Goal: Transaction & Acquisition: Book appointment/travel/reservation

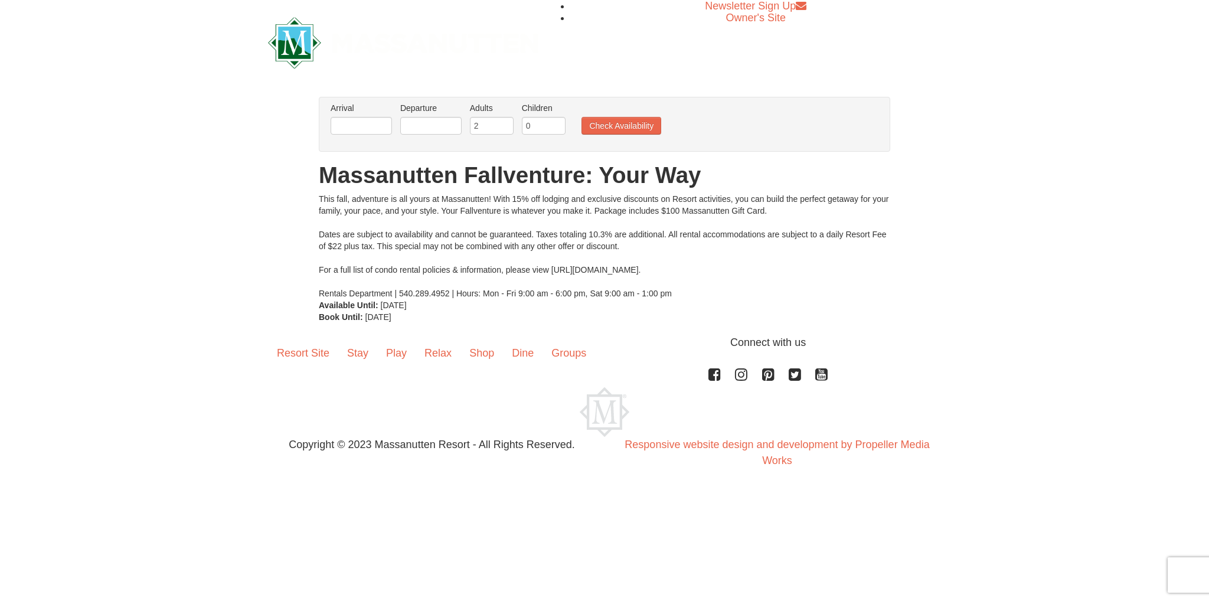
click at [346, 116] on li "Arrival Please format dates MM/DD/YYYY Please format dates MM/DD/YYYY" at bounding box center [361, 121] width 67 height 38
click at [345, 123] on input "text" at bounding box center [361, 126] width 61 height 18
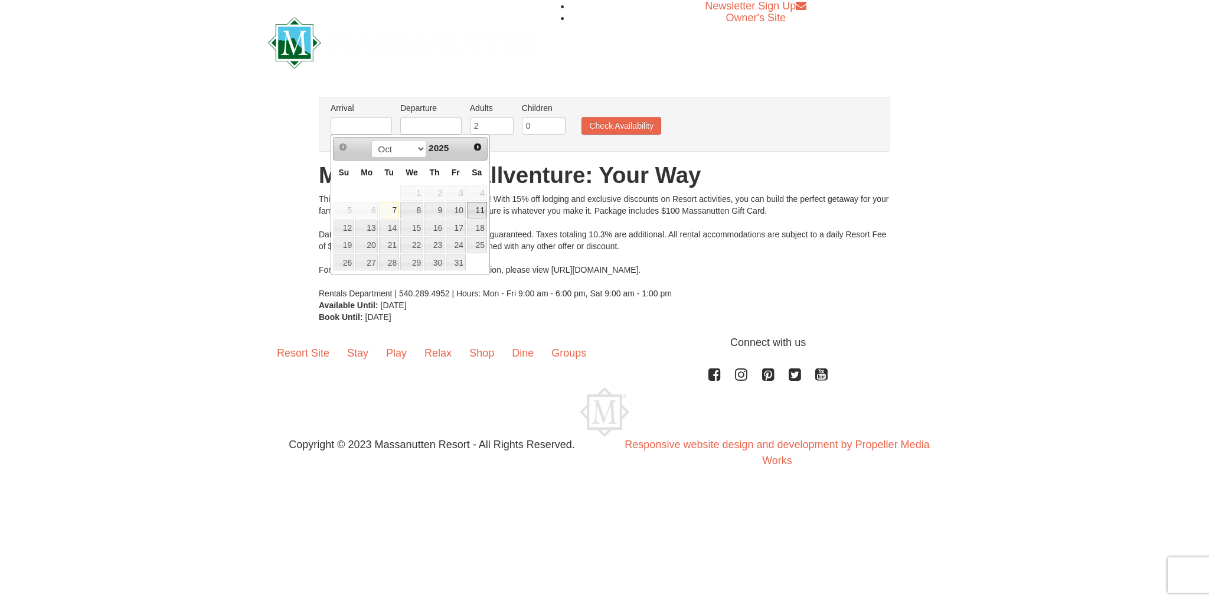
click at [479, 211] on link "11" at bounding box center [477, 210] width 20 height 17
type input "[DATE]"
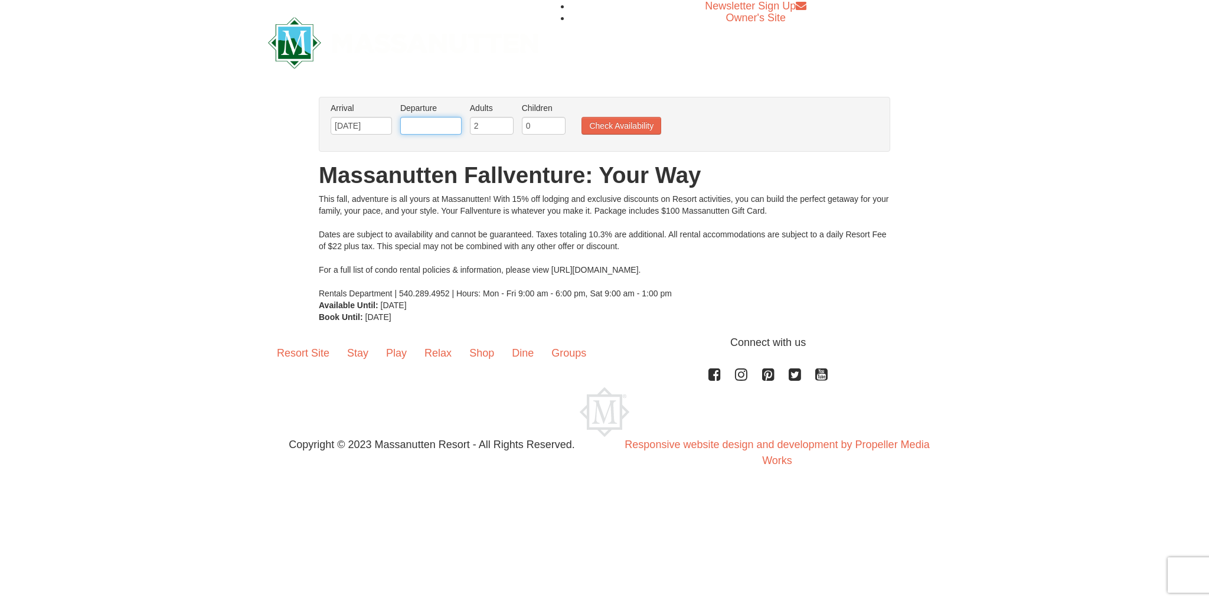
click at [423, 121] on input "text" at bounding box center [430, 126] width 61 height 18
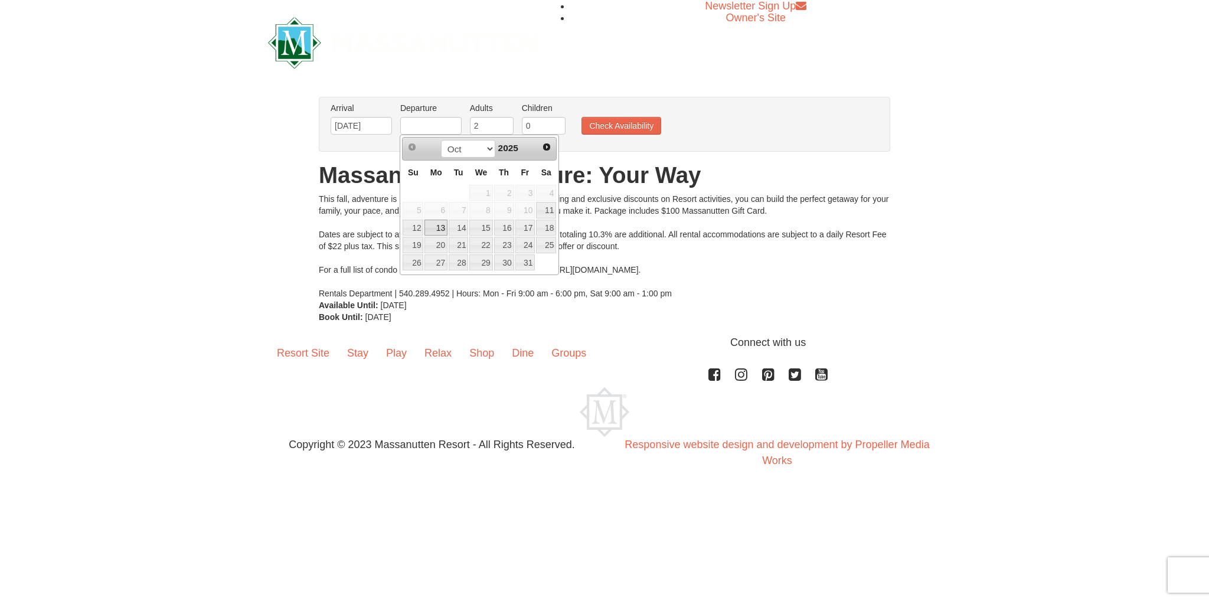
click at [433, 227] on link "13" at bounding box center [436, 228] width 22 height 17
type input "[DATE]"
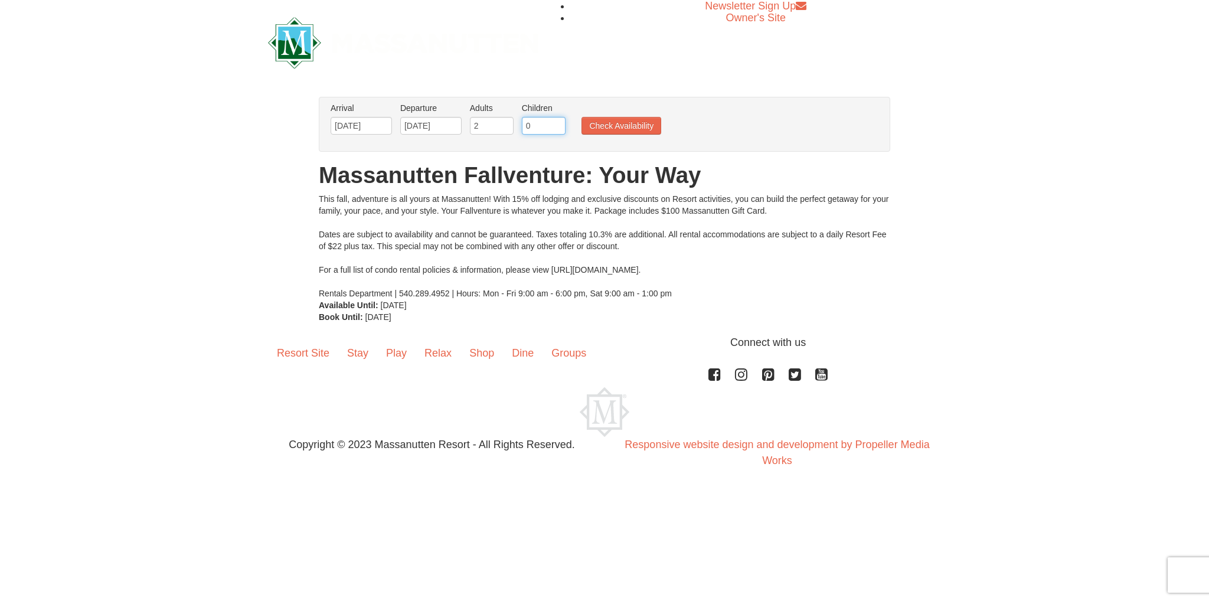
click at [530, 119] on input "0" at bounding box center [544, 126] width 44 height 18
click at [533, 128] on input "0" at bounding box center [544, 126] width 44 height 18
click at [569, 123] on ul "Arrival Please format dates MM/DD/YYYY Please format dates MM/DD/YYYY 10/11/202…" at bounding box center [598, 121] width 541 height 38
click at [561, 125] on input "0" at bounding box center [544, 126] width 44 height 18
click at [556, 125] on input "1" at bounding box center [544, 126] width 44 height 18
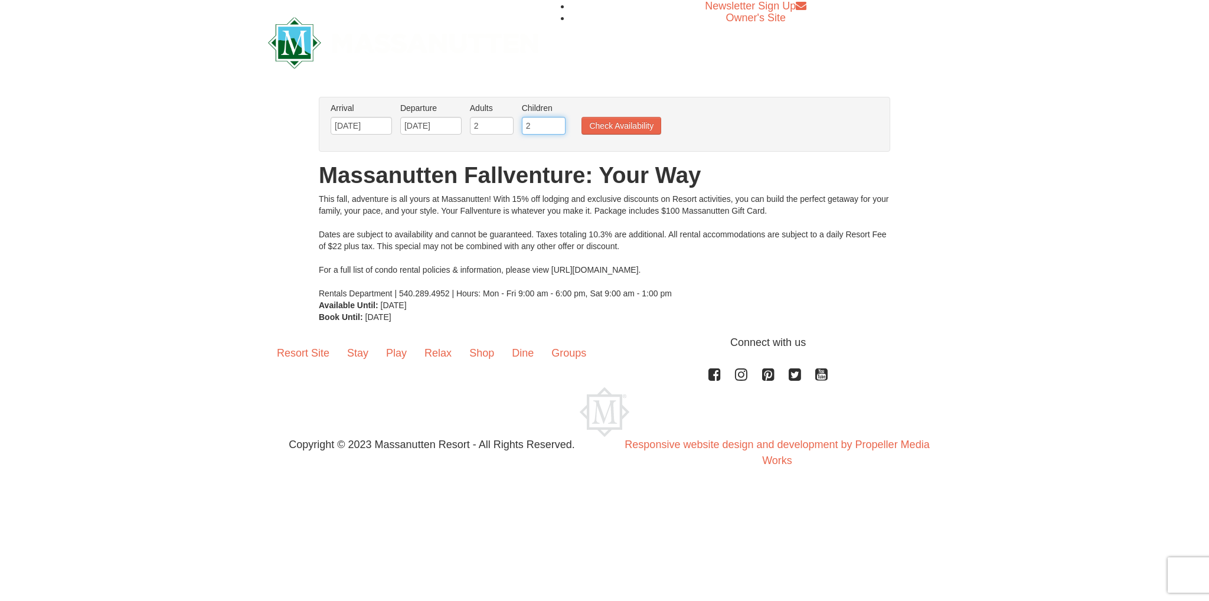
type input "2"
click at [556, 125] on input "2" at bounding box center [544, 126] width 44 height 18
click at [592, 123] on button "Check Availability" at bounding box center [622, 126] width 80 height 18
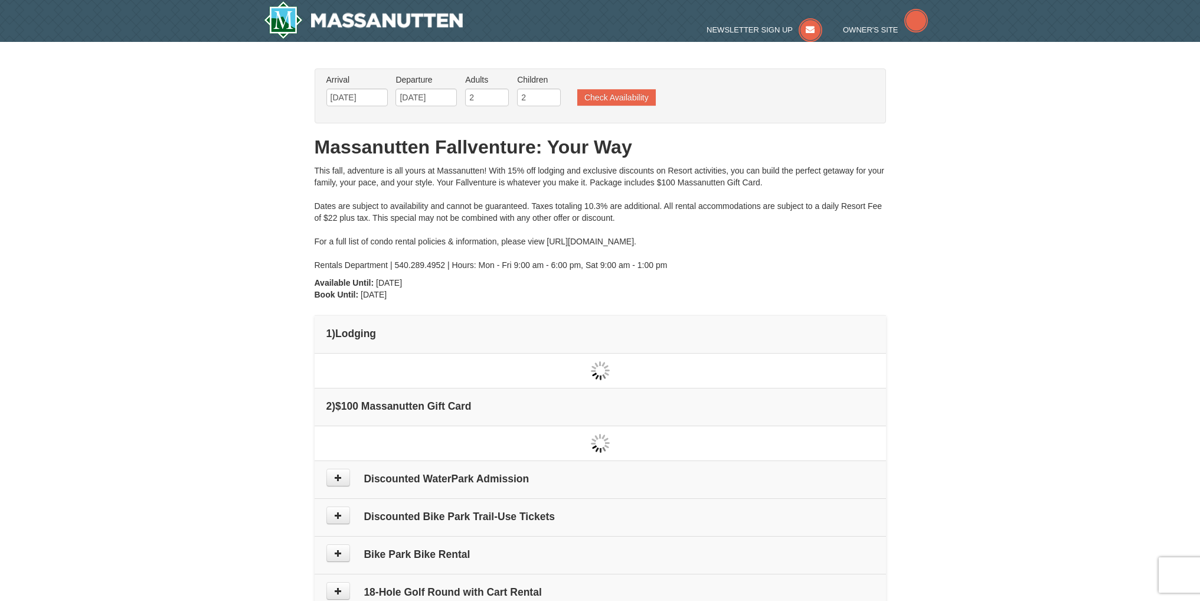
type input "[DATE]"
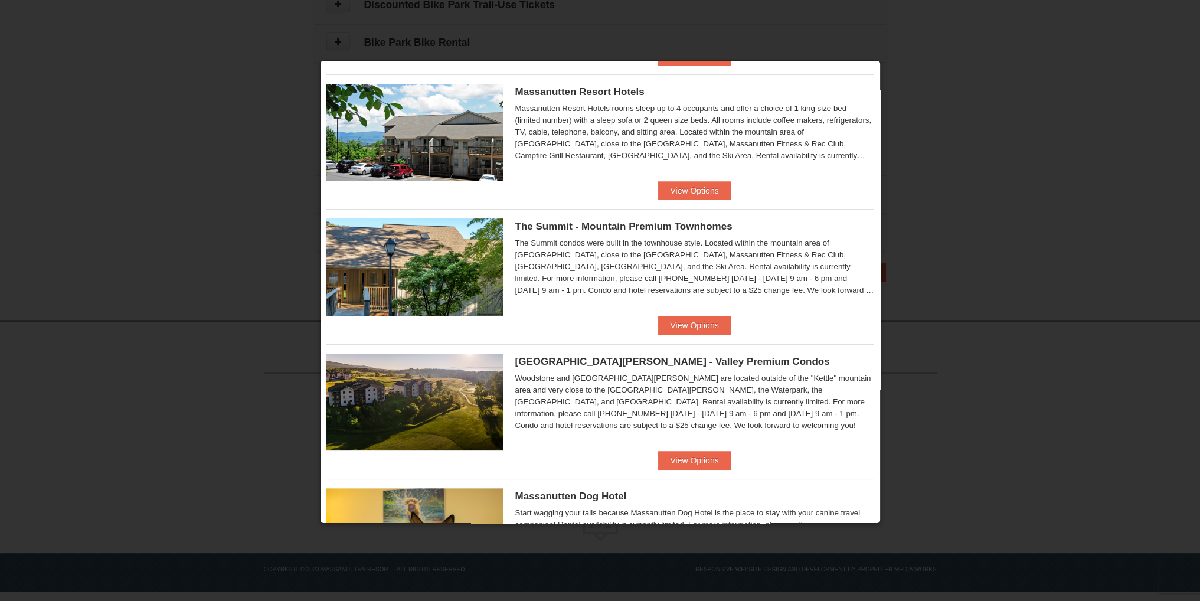
scroll to position [410, 0]
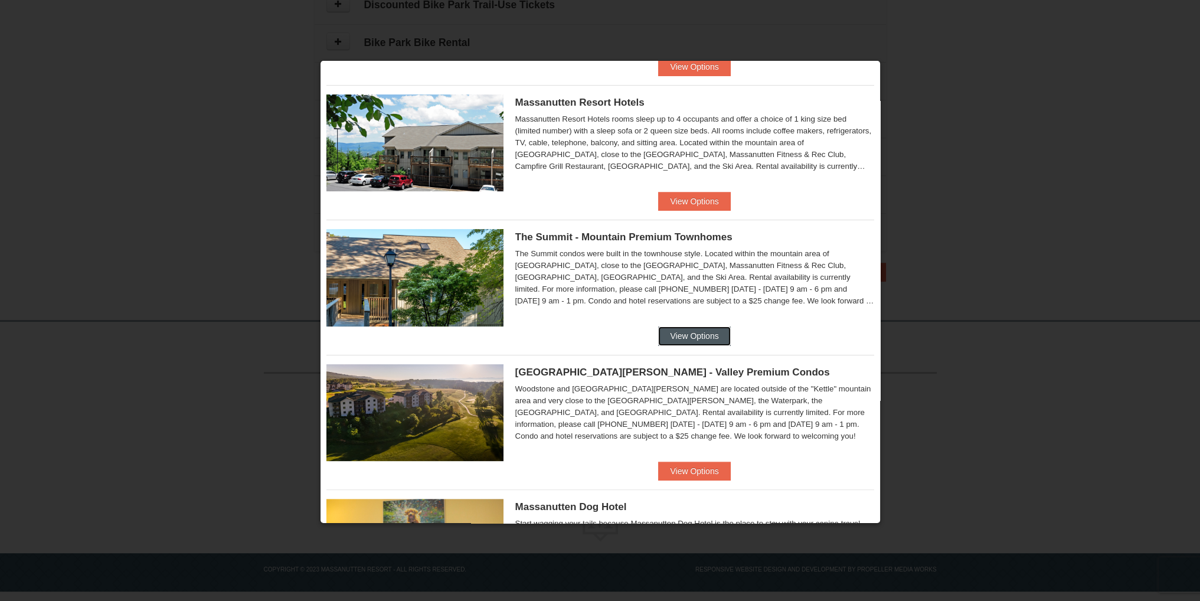
click at [685, 340] on button "View Options" at bounding box center [694, 336] width 72 height 19
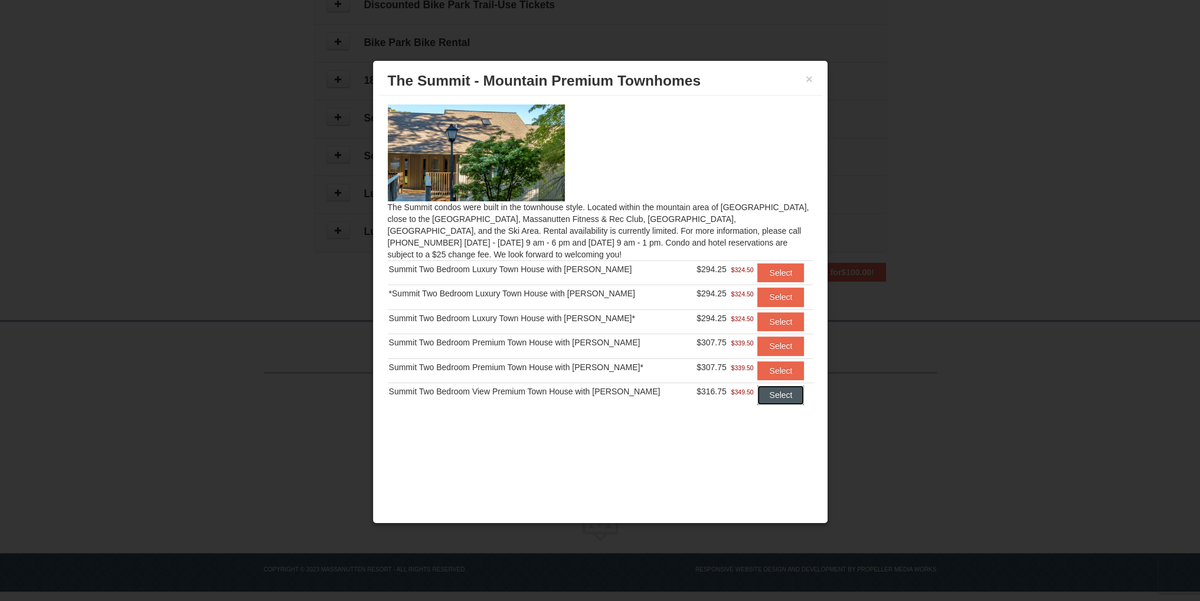
click at [781, 393] on button "Select" at bounding box center [781, 395] width 47 height 19
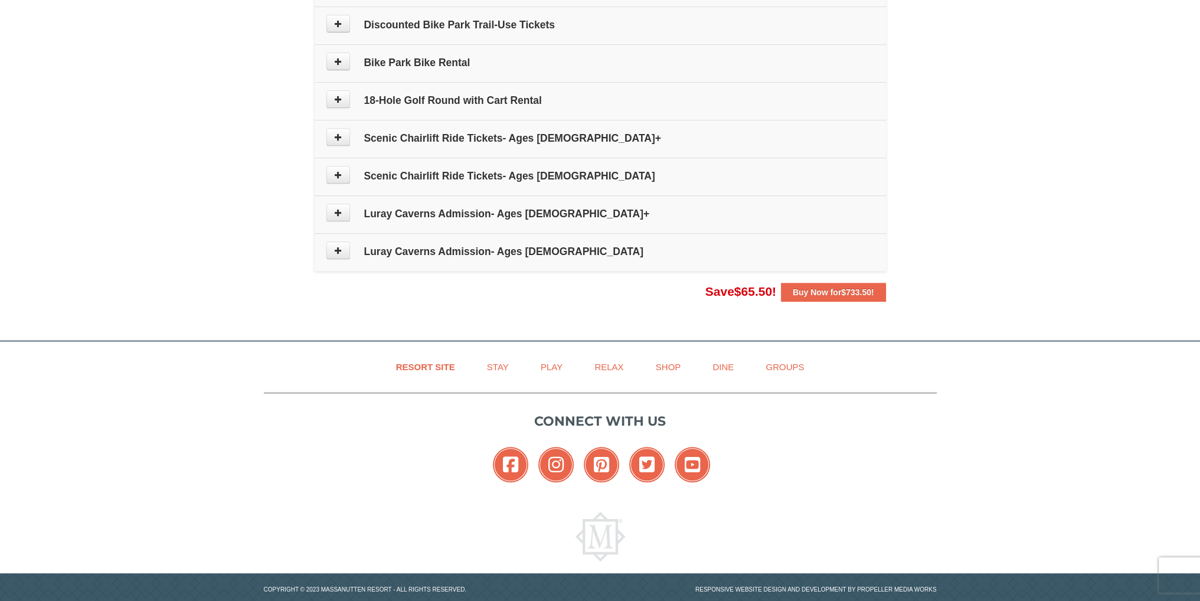
scroll to position [665, 0]
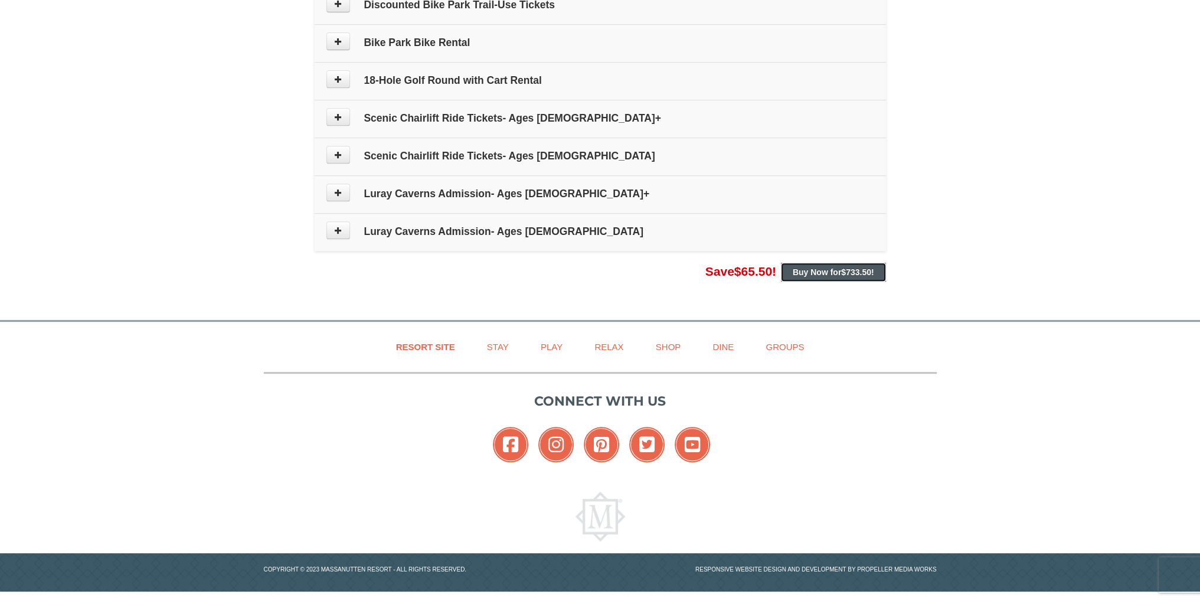
click at [820, 270] on strong "Buy Now for $733.50 !" at bounding box center [833, 271] width 81 height 9
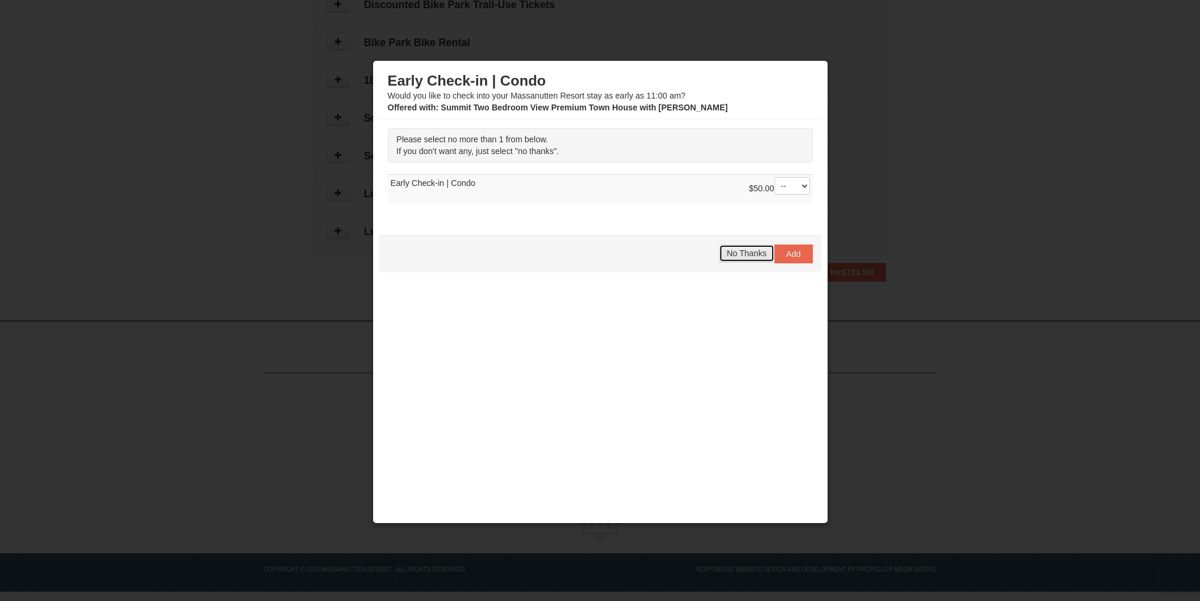
click at [751, 254] on span "No Thanks" at bounding box center [747, 253] width 40 height 9
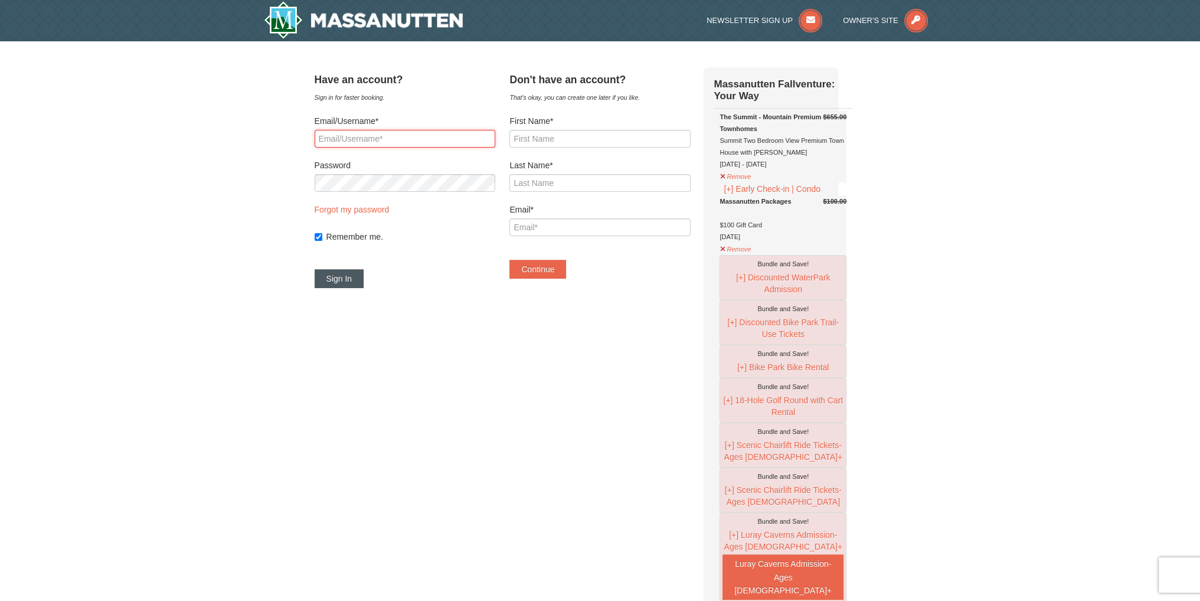
type input "srosenthal9183@yahoo.com"
click at [357, 274] on button "Sign In" at bounding box center [340, 278] width 50 height 19
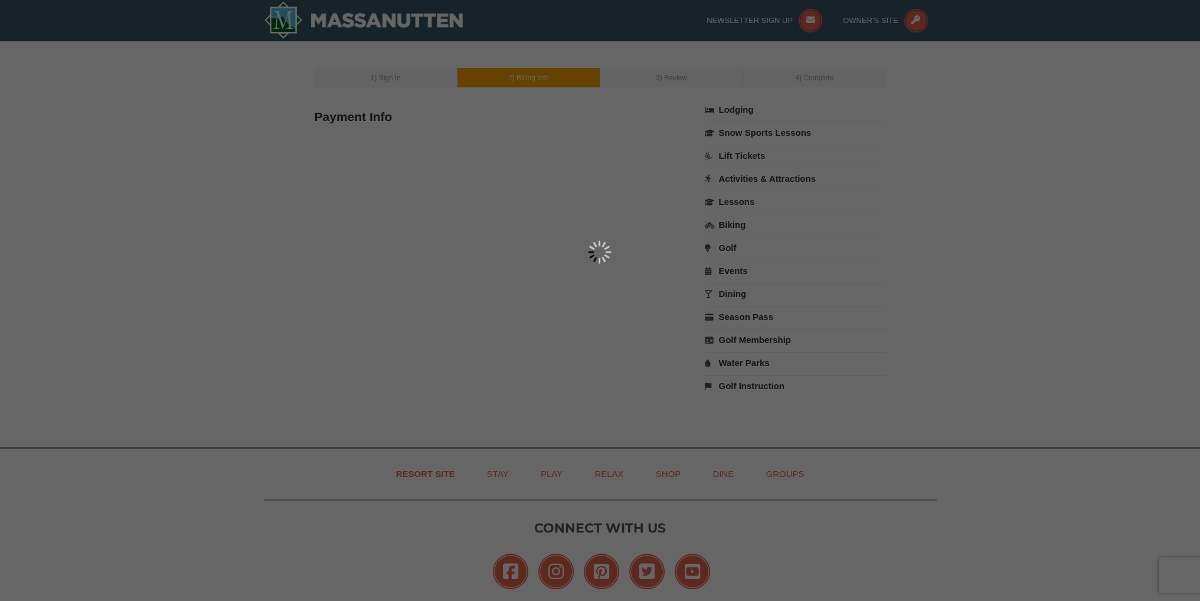
type input "3401 Plantation Grove Lane"
type input "Haymarket"
type input "20169"
type input "571"
type input "359"
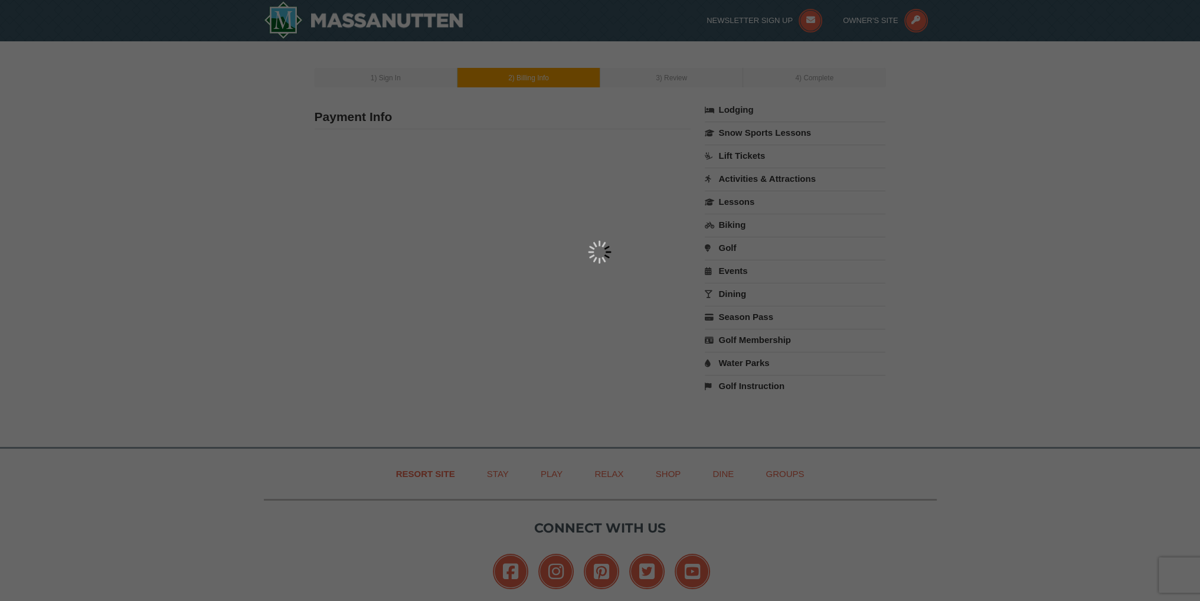
type input "9473"
type input "srosenthal9183@yahoo.com"
select select "VA"
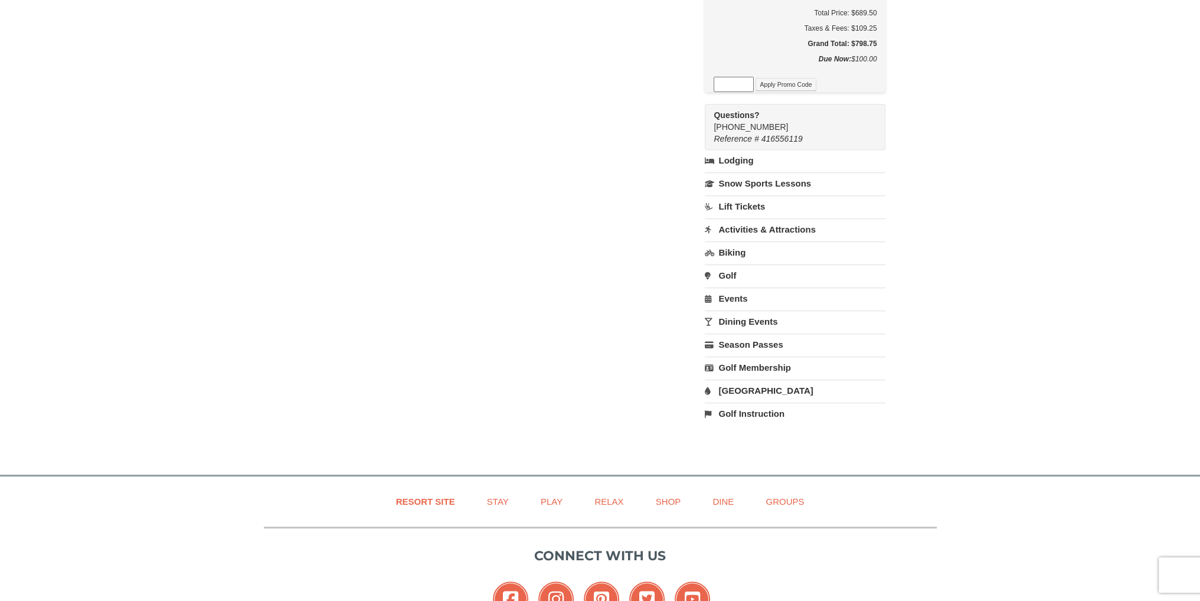
scroll to position [590, 0]
